Goal: Check status

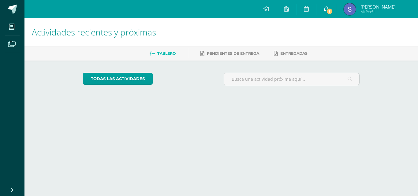
click at [329, 9] on icon at bounding box center [326, 9] width 5 height 6
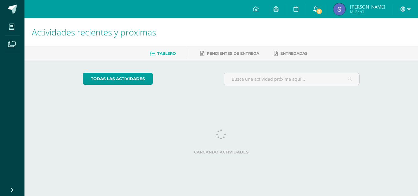
click at [318, 9] on icon at bounding box center [315, 9] width 5 height 6
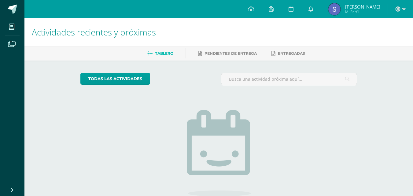
click at [362, 7] on span "[PERSON_NAME]" at bounding box center [362, 7] width 35 height 6
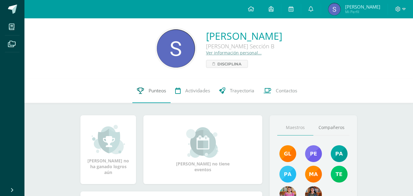
click at [147, 90] on link "Punteos" at bounding box center [151, 91] width 38 height 24
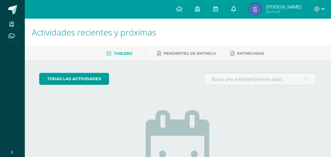
click at [236, 12] on span at bounding box center [233, 9] width 5 height 7
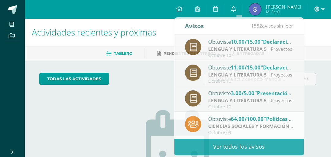
click at [153, 91] on div "No tienes actividades Échale un vistazo a los demás períodos o sal y disfruta d…" at bounding box center [178, 160] width 122 height 140
